Goal: Learn about a topic: Learn about a topic

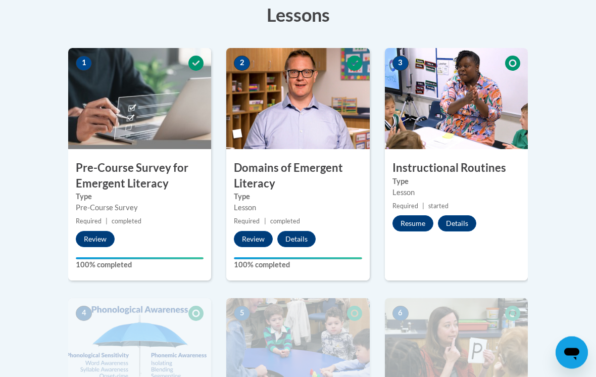
scroll to position [291, 0]
click at [423, 221] on button "Resume" at bounding box center [412, 223] width 41 height 16
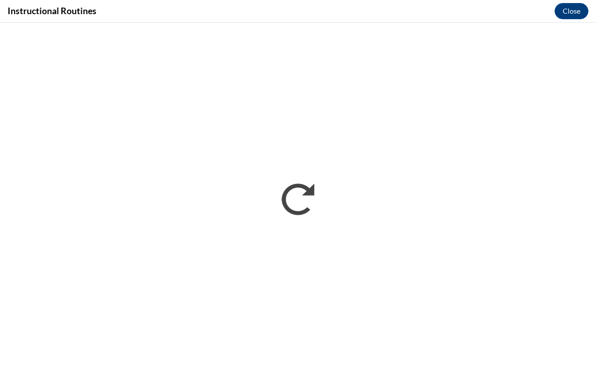
scroll to position [0, 0]
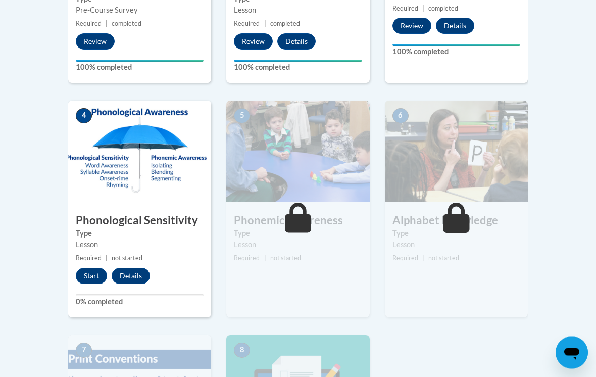
scroll to position [489, 0]
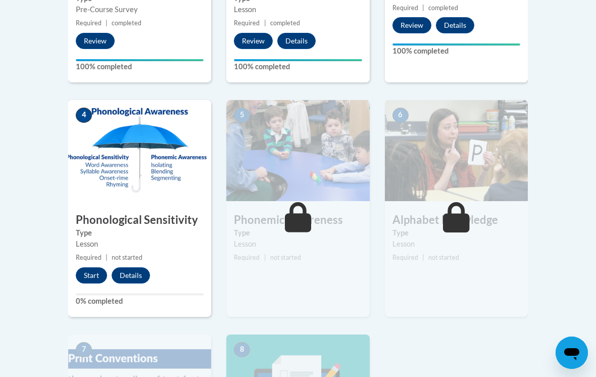
click at [93, 277] on button "Start" at bounding box center [91, 275] width 31 height 16
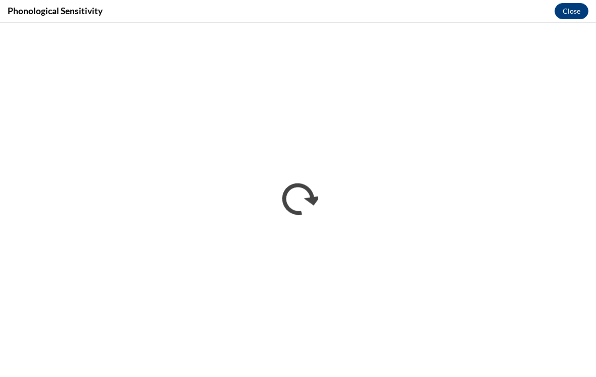
scroll to position [505, 0]
click at [566, 10] on button "Close" at bounding box center [572, 11] width 34 height 16
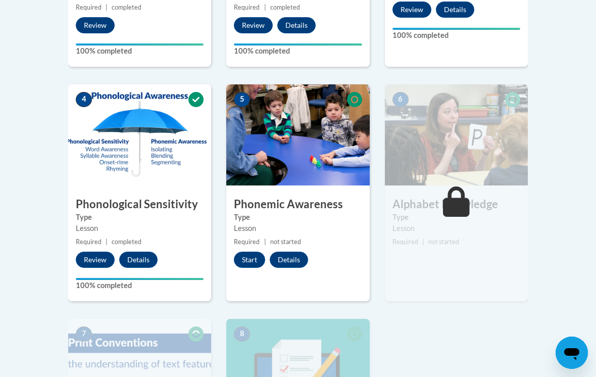
click at [252, 257] on button "Start" at bounding box center [249, 260] width 31 height 16
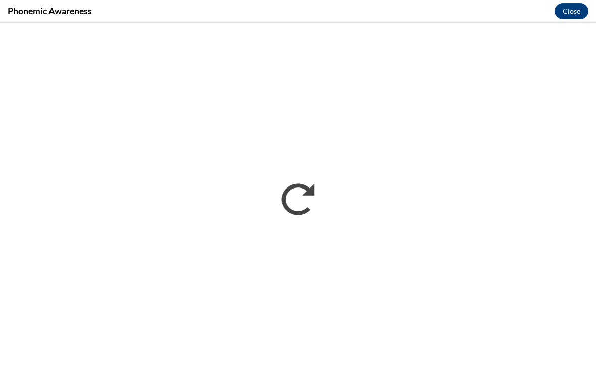
scroll to position [0, 0]
